Goal: Task Accomplishment & Management: Use online tool/utility

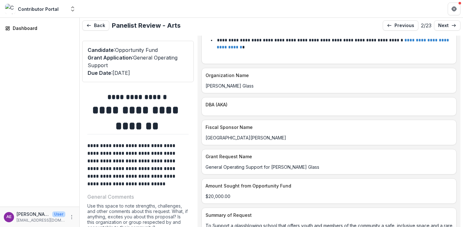
scroll to position [109, 0]
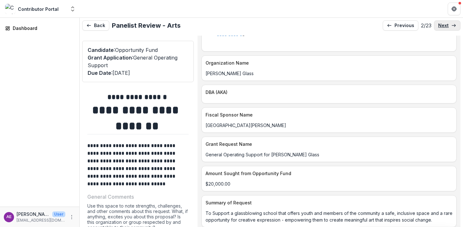
click at [441, 24] on p "next" at bounding box center [443, 25] width 11 height 5
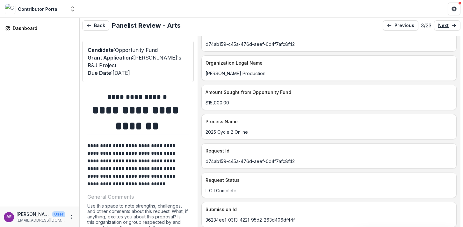
scroll to position [40, 0]
click at [440, 24] on p "next" at bounding box center [443, 25] width 11 height 5
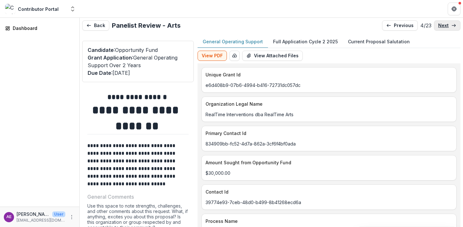
click at [440, 24] on p "next" at bounding box center [443, 25] width 11 height 5
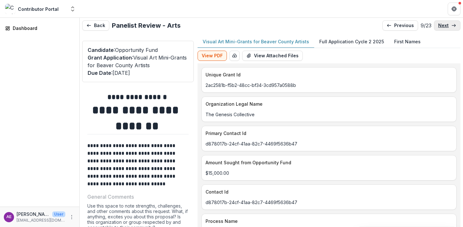
click at [440, 24] on p "next" at bounding box center [443, 25] width 11 height 5
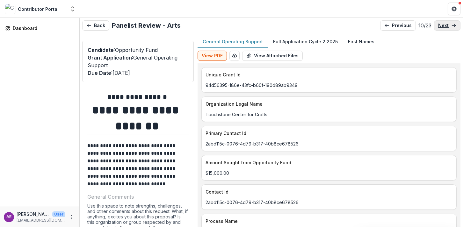
click at [440, 25] on p "next" at bounding box center [443, 25] width 11 height 5
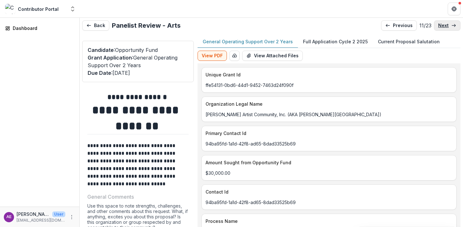
click at [440, 24] on p "next" at bounding box center [443, 25] width 11 height 5
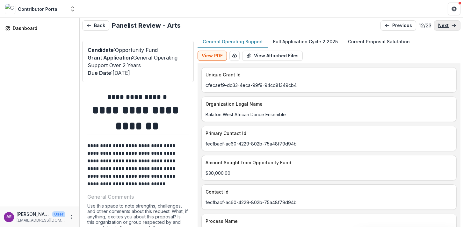
click at [440, 24] on p "next" at bounding box center [443, 25] width 11 height 5
click at [440, 25] on p "next" at bounding box center [443, 25] width 11 height 5
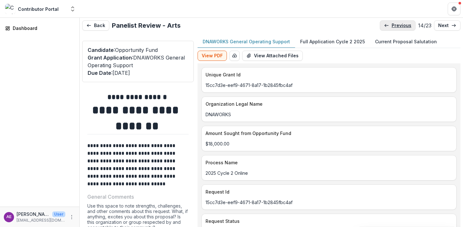
click at [395, 25] on p "previous" at bounding box center [402, 25] width 20 height 5
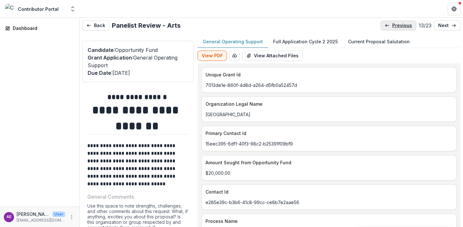
click at [395, 25] on p "previous" at bounding box center [402, 25] width 20 height 5
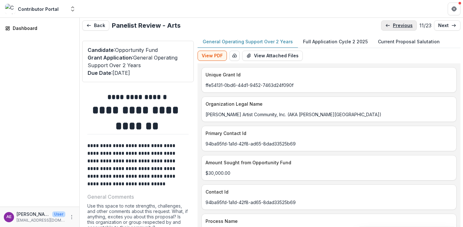
click at [395, 25] on p "previous" at bounding box center [403, 25] width 20 height 5
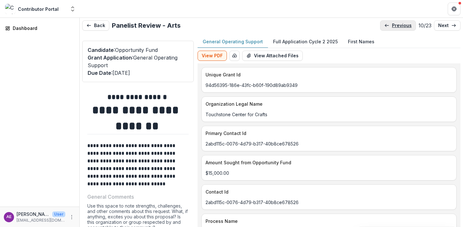
click at [395, 25] on p "previous" at bounding box center [402, 25] width 20 height 5
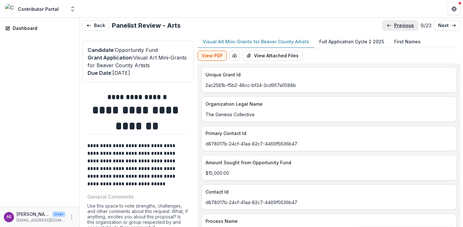
click at [395, 25] on p "previous" at bounding box center [404, 25] width 20 height 5
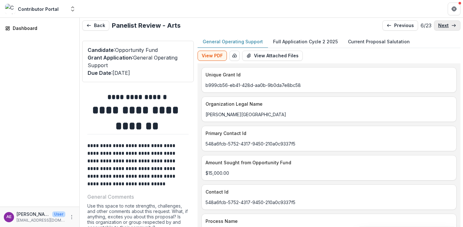
click at [447, 28] on link "next" at bounding box center [447, 25] width 26 height 10
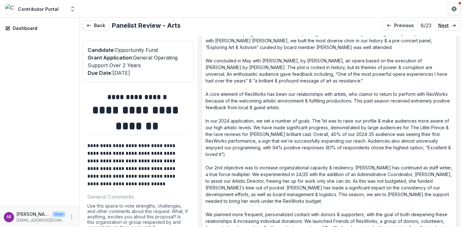
scroll to position [1042, 0]
drag, startPoint x: 268, startPoint y: 55, endPoint x: 319, endPoint y: 54, distance: 51.0
click at [319, 54] on p "Our 24/25 season was a resounding success that we will use as a model for the f…" at bounding box center [328, 103] width 247 height 401
click at [333, 69] on p "Our 24/25 season was a resounding success that we will use as a model for the f…" at bounding box center [328, 103] width 247 height 401
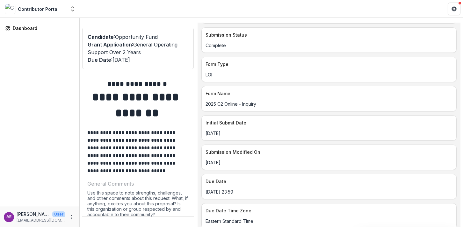
scroll to position [0, 0]
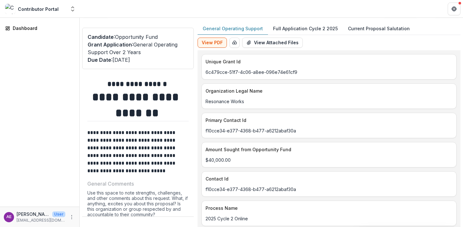
click at [304, 28] on p "Full Application Cycle 2 2025" at bounding box center [305, 28] width 65 height 7
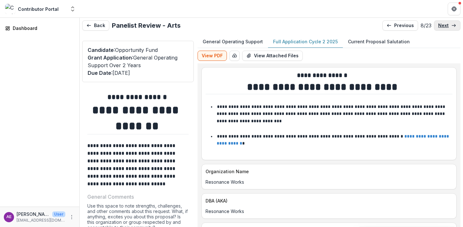
click at [451, 24] on icon at bounding box center [453, 25] width 5 height 5
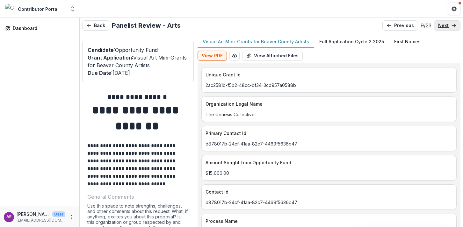
click at [451, 24] on icon at bounding box center [453, 25] width 5 height 5
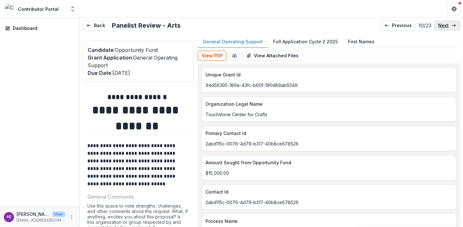
click at [451, 24] on icon at bounding box center [453, 25] width 5 height 5
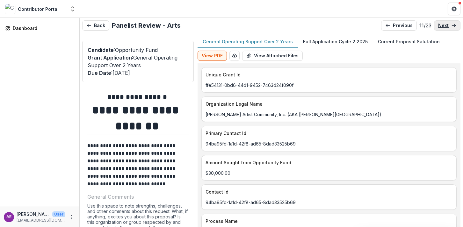
click at [451, 25] on icon at bounding box center [453, 25] width 5 height 5
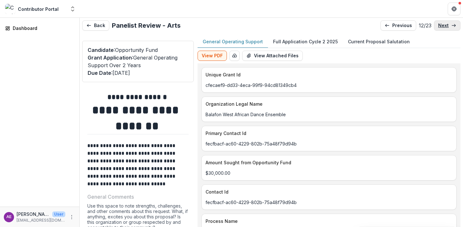
click at [451, 25] on icon at bounding box center [453, 25] width 5 height 5
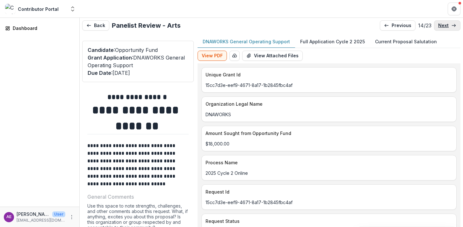
click at [452, 25] on line at bounding box center [454, 25] width 4 height 0
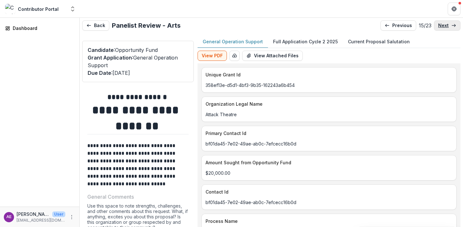
click at [452, 25] on line at bounding box center [454, 25] width 4 height 0
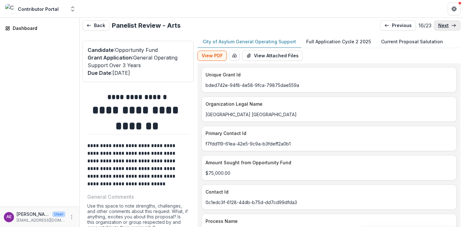
click at [452, 25] on line at bounding box center [454, 25] width 4 height 0
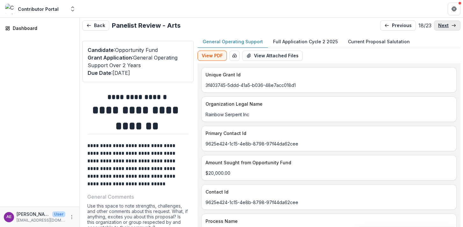
click at [452, 25] on line at bounding box center [454, 25] width 4 height 0
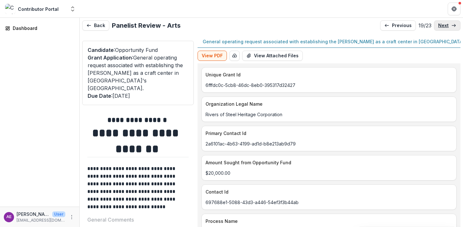
click at [452, 25] on line at bounding box center [454, 25] width 4 height 0
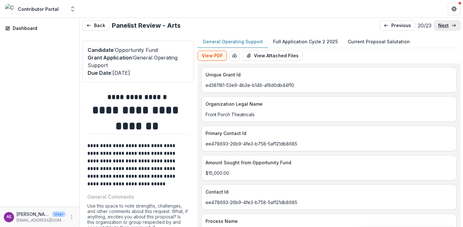
click at [452, 25] on line at bounding box center [454, 25] width 4 height 0
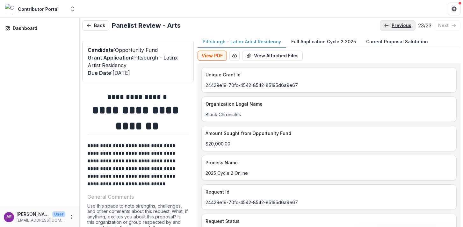
click at [386, 22] on link "previous" at bounding box center [398, 25] width 36 height 10
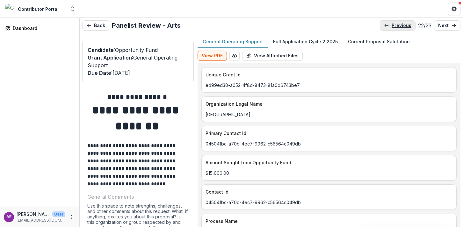
click at [386, 22] on link "previous" at bounding box center [398, 25] width 36 height 10
click at [444, 25] on p "next" at bounding box center [443, 25] width 11 height 5
click at [395, 27] on p "previous" at bounding box center [402, 25] width 20 height 5
click at [394, 27] on p "previous" at bounding box center [401, 25] width 20 height 5
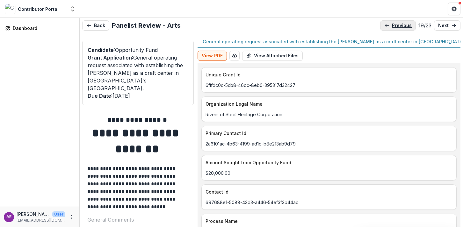
click at [394, 27] on p "previous" at bounding box center [402, 25] width 20 height 5
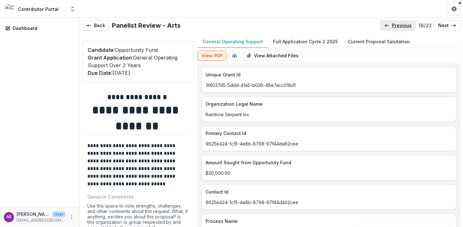
click at [394, 27] on p "previous" at bounding box center [402, 25] width 20 height 5
click at [393, 28] on p "previous" at bounding box center [402, 25] width 20 height 5
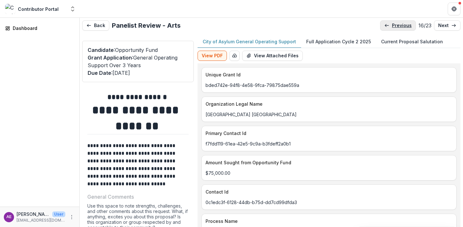
click at [393, 28] on p "previous" at bounding box center [402, 25] width 20 height 5
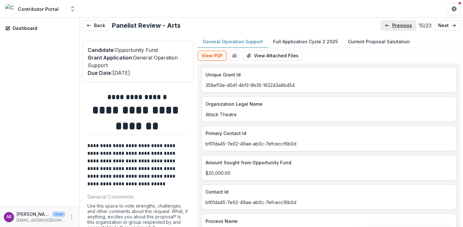
click at [393, 28] on p "previous" at bounding box center [402, 25] width 20 height 5
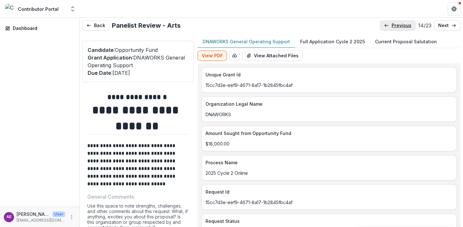
click at [393, 28] on p "previous" at bounding box center [402, 25] width 20 height 5
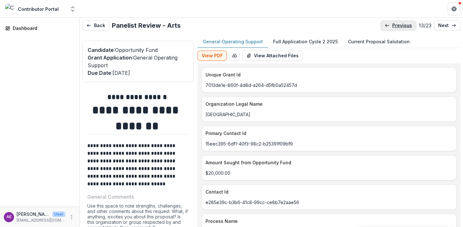
click at [393, 28] on link "previous" at bounding box center [398, 25] width 36 height 10
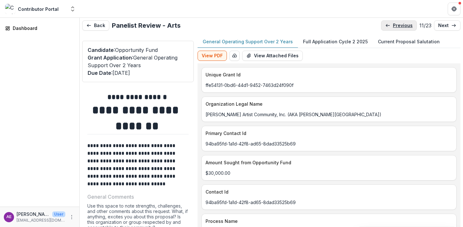
click at [393, 28] on link "previous" at bounding box center [399, 25] width 36 height 10
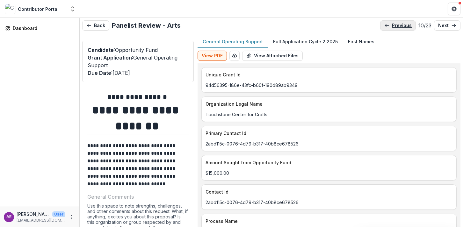
click at [393, 28] on link "previous" at bounding box center [398, 25] width 36 height 10
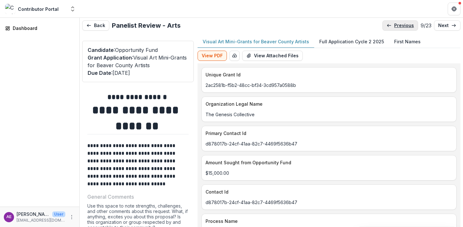
click at [393, 28] on link "previous" at bounding box center [400, 25] width 36 height 10
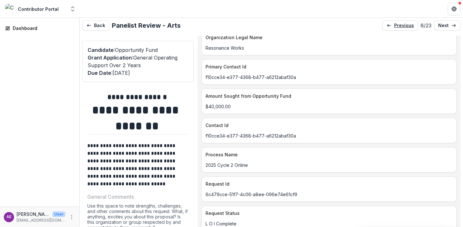
scroll to position [68, 0]
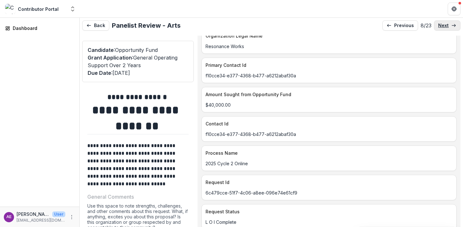
click at [456, 24] on link "next" at bounding box center [447, 25] width 26 height 10
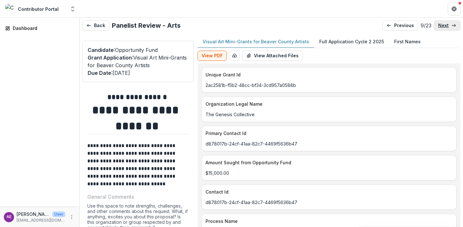
click at [454, 25] on icon at bounding box center [453, 25] width 5 height 5
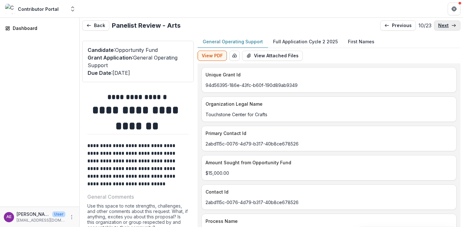
click at [454, 25] on icon at bounding box center [453, 25] width 5 height 5
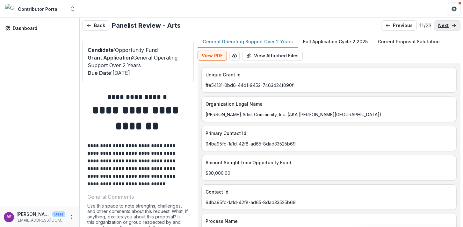
click at [454, 25] on icon at bounding box center [453, 25] width 5 height 5
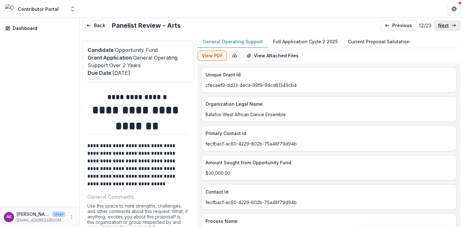
click at [454, 25] on icon at bounding box center [453, 25] width 5 height 5
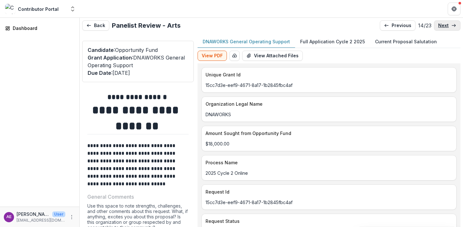
click at [454, 25] on icon at bounding box center [453, 25] width 5 height 5
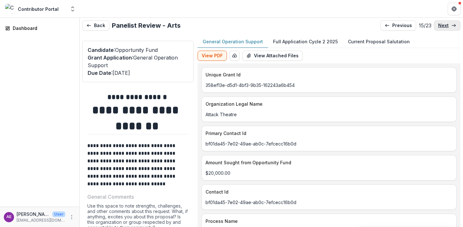
click at [453, 25] on icon at bounding box center [453, 25] width 5 height 5
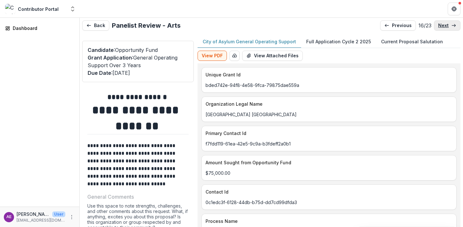
click at [453, 25] on icon at bounding box center [453, 25] width 5 height 5
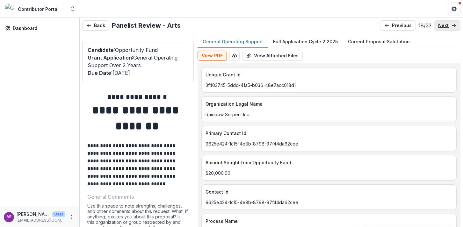
click at [453, 25] on icon at bounding box center [453, 25] width 5 height 5
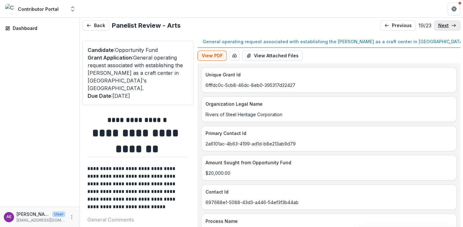
click at [454, 26] on polyline at bounding box center [454, 25] width 1 height 3
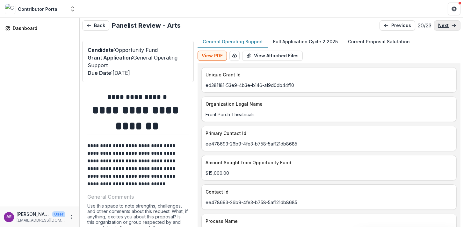
click at [454, 25] on polyline at bounding box center [454, 25] width 1 height 3
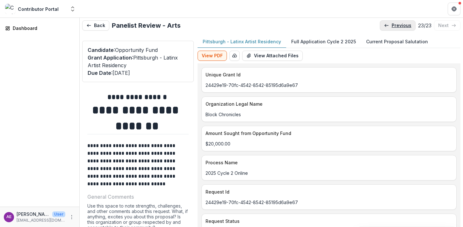
click at [392, 26] on p "previous" at bounding box center [402, 25] width 20 height 5
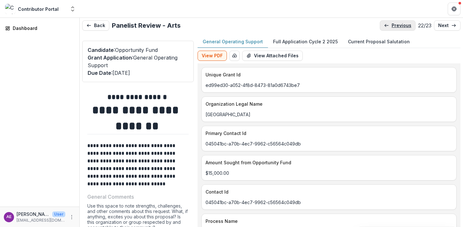
click at [392, 26] on p "previous" at bounding box center [402, 25] width 20 height 5
click at [392, 25] on p "previous" at bounding box center [402, 25] width 20 height 5
click at [391, 25] on p "previous" at bounding box center [401, 25] width 20 height 5
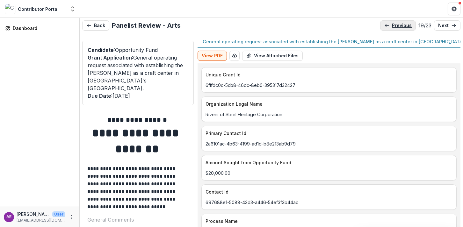
click at [392, 25] on p "previous" at bounding box center [402, 25] width 20 height 5
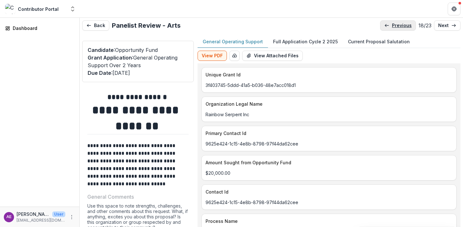
click at [392, 25] on p "previous" at bounding box center [402, 25] width 20 height 5
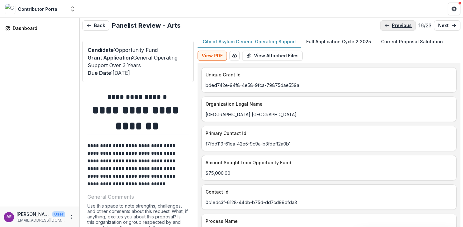
click at [392, 25] on p "previous" at bounding box center [402, 25] width 20 height 5
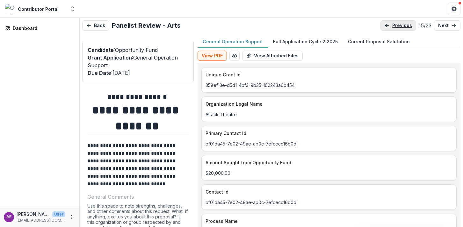
click at [392, 25] on p "previous" at bounding box center [402, 25] width 20 height 5
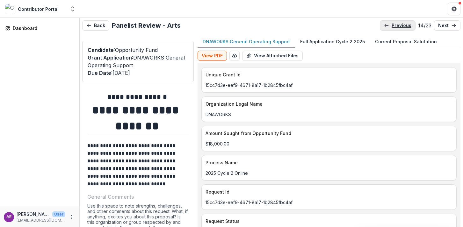
click at [392, 25] on p "previous" at bounding box center [402, 25] width 20 height 5
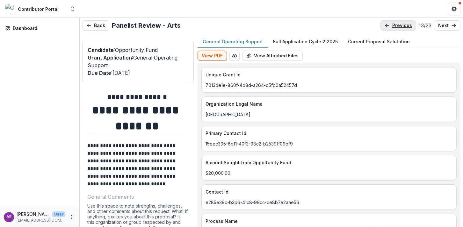
click at [392, 25] on p "previous" at bounding box center [402, 25] width 20 height 5
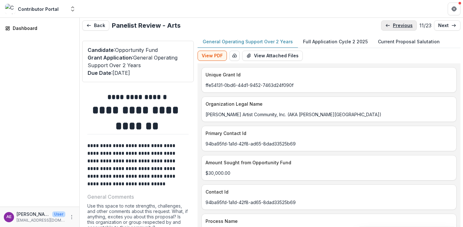
click at [393, 25] on p "previous" at bounding box center [403, 25] width 20 height 5
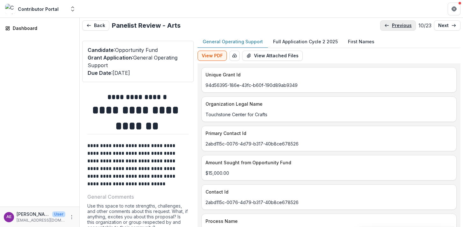
click at [392, 25] on p "previous" at bounding box center [402, 25] width 20 height 5
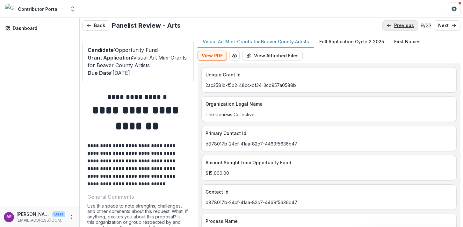
click at [394, 25] on p "previous" at bounding box center [404, 25] width 20 height 5
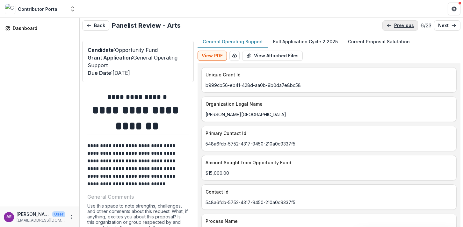
click at [394, 25] on p "previous" at bounding box center [404, 25] width 20 height 5
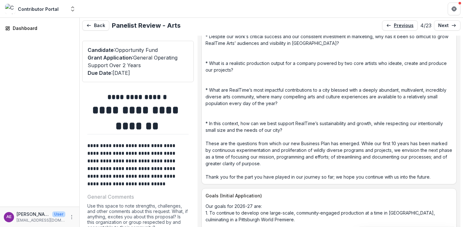
scroll to position [1368, 0]
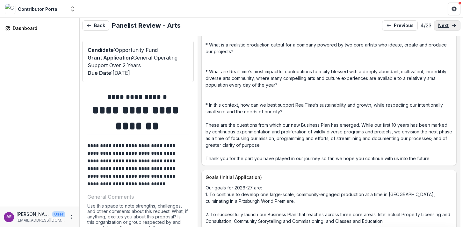
click at [452, 24] on icon at bounding box center [453, 25] width 5 height 5
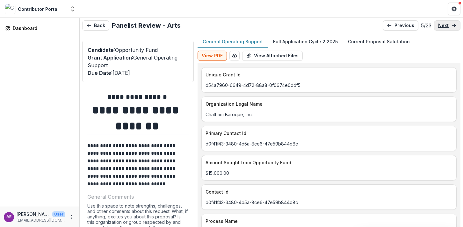
click at [452, 25] on line at bounding box center [454, 25] width 4 height 0
click at [452, 25] on icon at bounding box center [453, 25] width 5 height 5
click at [307, 40] on p "Full Application Cycle 2 2025" at bounding box center [317, 41] width 65 height 7
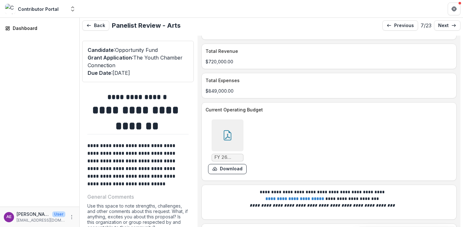
scroll to position [3806, 0]
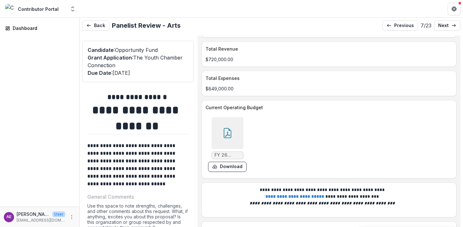
click at [231, 128] on icon at bounding box center [228, 133] width 8 height 10
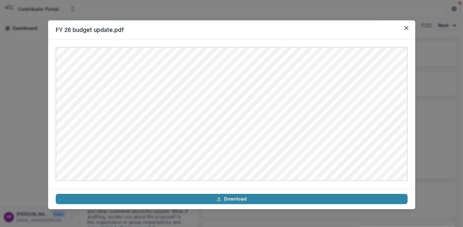
click at [105, 12] on div "FY 26 budget update.pdf Download" at bounding box center [231, 113] width 463 height 227
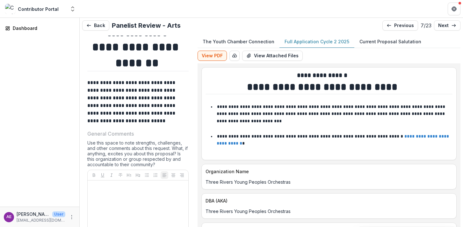
scroll to position [88, 0]
